Goal: Find contact information: Find contact information

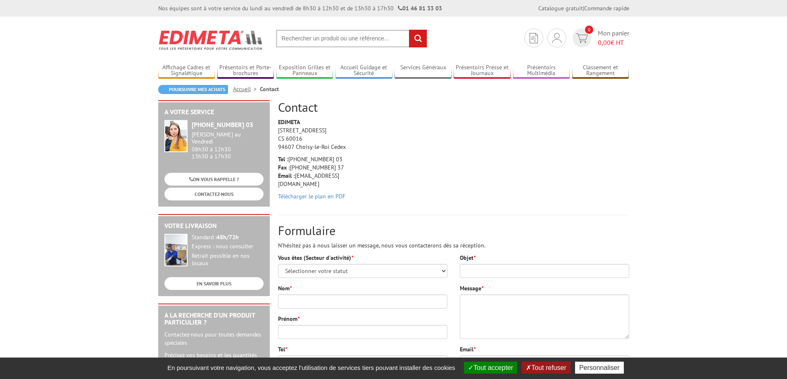
click at [178, 38] on img at bounding box center [210, 40] width 105 height 31
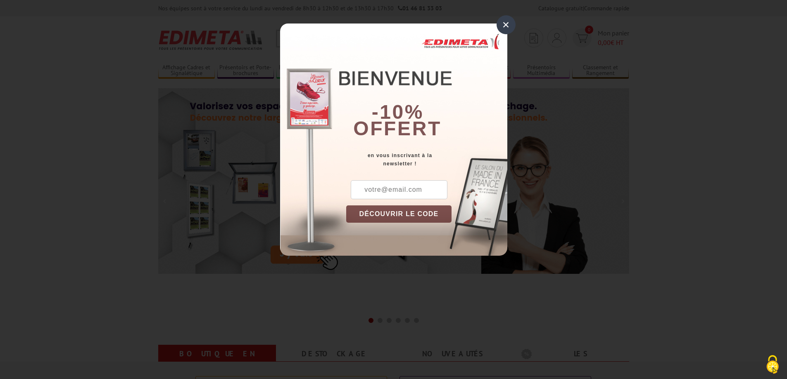
click at [507, 24] on div "×" at bounding box center [505, 24] width 19 height 19
